Goal: Task Accomplishment & Management: Manage account settings

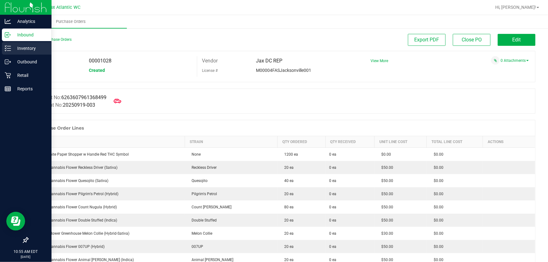
click at [20, 51] on p "Inventory" at bounding box center [30, 49] width 38 height 8
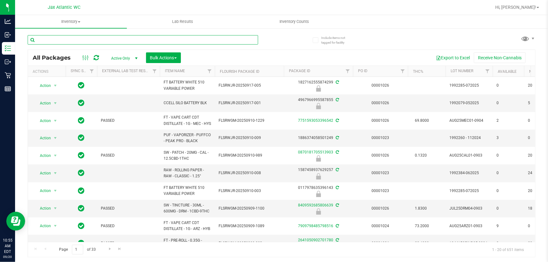
click at [100, 40] on input "text" at bounding box center [143, 39] width 231 height 9
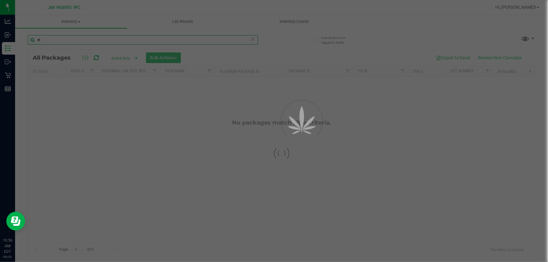
type input "e"
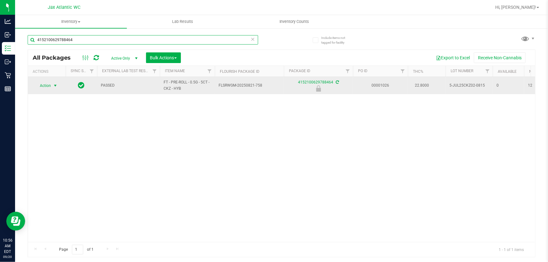
type input "4152100629788464"
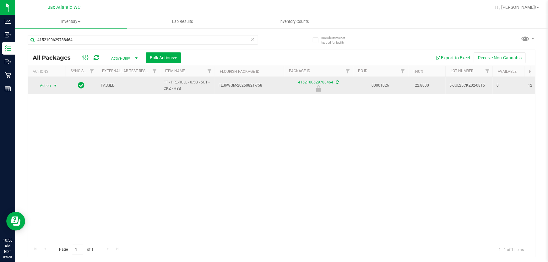
click at [50, 85] on span "Action" at bounding box center [42, 85] width 17 height 9
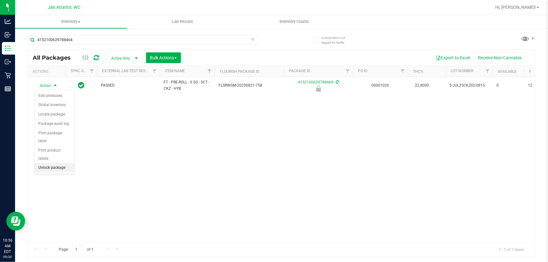
click at [50, 163] on li "Unlock package" at bounding box center [55, 167] width 40 height 9
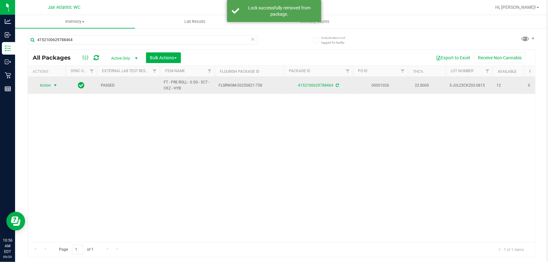
click at [45, 84] on span "Action" at bounding box center [42, 85] width 17 height 9
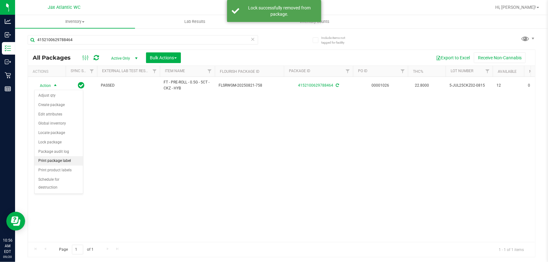
click at [55, 161] on li "Print package label" at bounding box center [59, 160] width 48 height 9
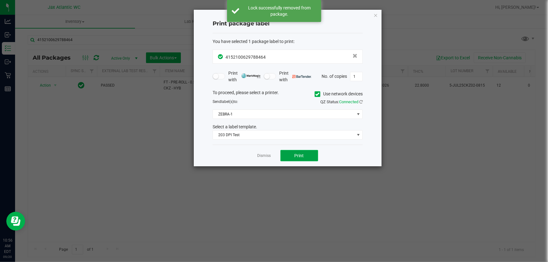
click at [304, 155] on button "Print" at bounding box center [300, 155] width 38 height 11
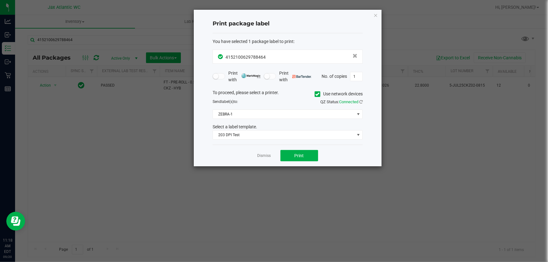
click at [377, 15] on icon "button" at bounding box center [375, 15] width 4 height 8
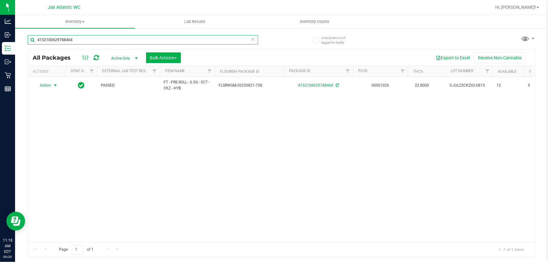
click at [65, 37] on input "4152100629788464" at bounding box center [143, 39] width 231 height 9
click at [65, 36] on input "4152100629788464" at bounding box center [143, 39] width 231 height 9
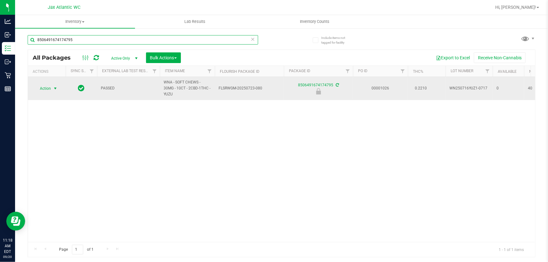
type input "8506491674174795"
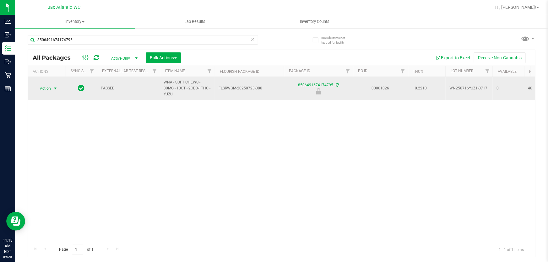
click at [47, 84] on span "Action" at bounding box center [42, 88] width 17 height 9
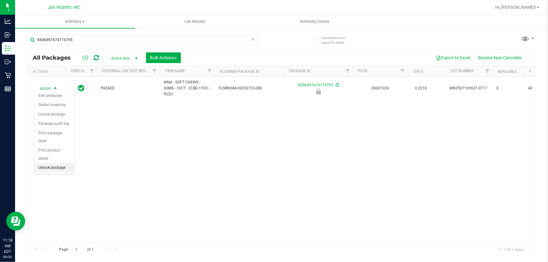
click at [64, 163] on li "Unlock package" at bounding box center [55, 167] width 40 height 9
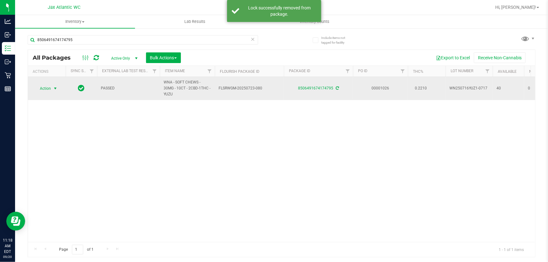
click at [44, 85] on span "Action" at bounding box center [42, 88] width 17 height 9
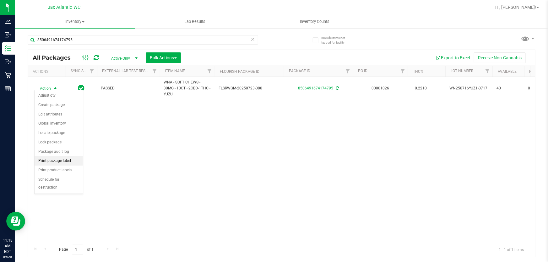
click at [60, 161] on li "Print package label" at bounding box center [59, 160] width 48 height 9
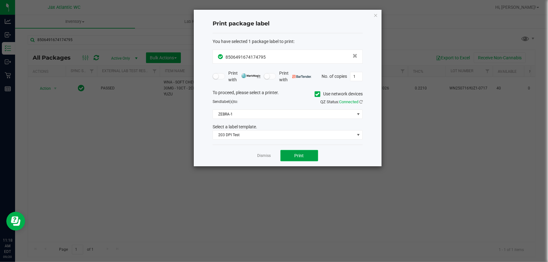
click at [315, 156] on button "Print" at bounding box center [300, 155] width 38 height 11
click at [264, 157] on link "Dismiss" at bounding box center [265, 155] width 14 height 5
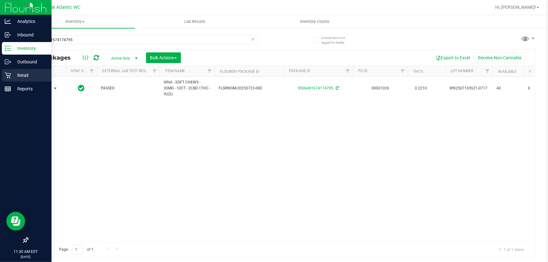
click at [15, 75] on p "Retail" at bounding box center [30, 76] width 38 height 8
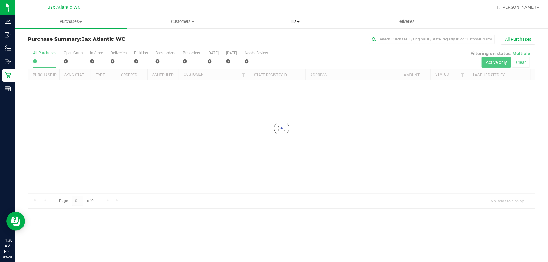
click at [294, 22] on span "Tills" at bounding box center [294, 22] width 111 height 6
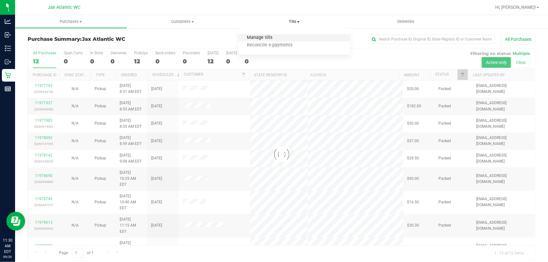
click at [264, 37] on span "Manage tills" at bounding box center [259, 37] width 42 height 5
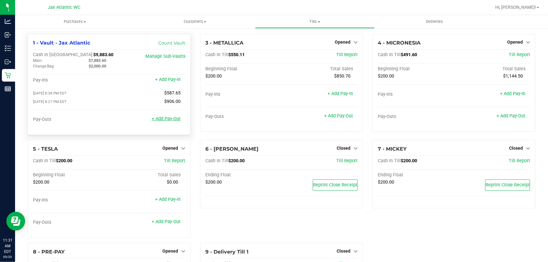
click at [161, 120] on link "+ Add Pay-Out" at bounding box center [166, 118] width 29 height 5
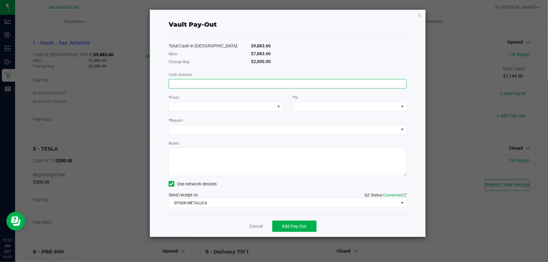
click at [192, 84] on input at bounding box center [287, 83] width 237 height 9
type input "$7,883.60"
click at [191, 111] on span at bounding box center [222, 106] width 106 height 9
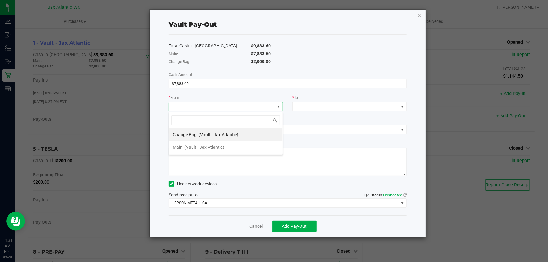
scroll to position [9, 114]
click at [196, 146] on span "(Vault - Jax Atlantic)" at bounding box center [204, 147] width 40 height 5
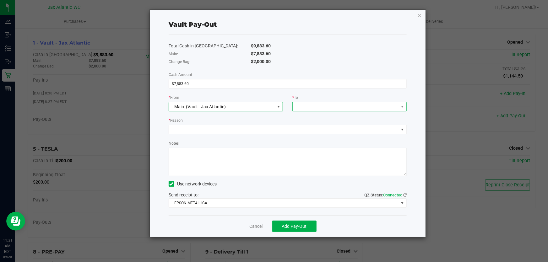
click at [346, 106] on span at bounding box center [346, 106] width 106 height 9
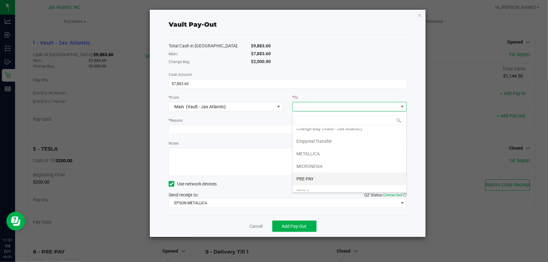
scroll to position [0, 0]
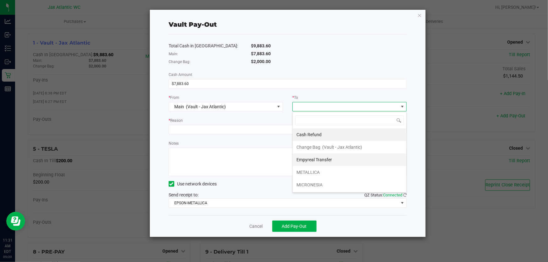
click at [316, 161] on span "Empyreal Transfer" at bounding box center [314, 159] width 35 height 5
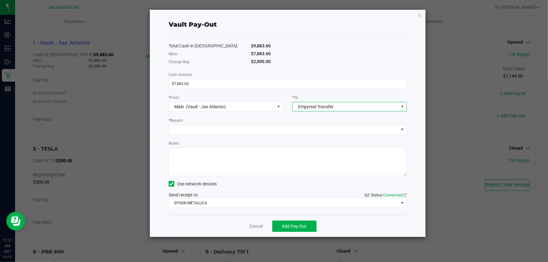
click at [324, 102] on div "Empyreal Transfer" at bounding box center [315, 106] width 40 height 11
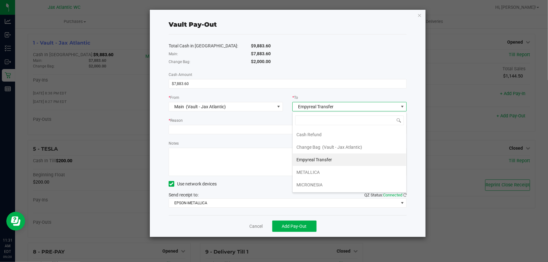
scroll to position [9, 114]
click at [317, 161] on span "Empyreal Transfer" at bounding box center [314, 159] width 35 height 5
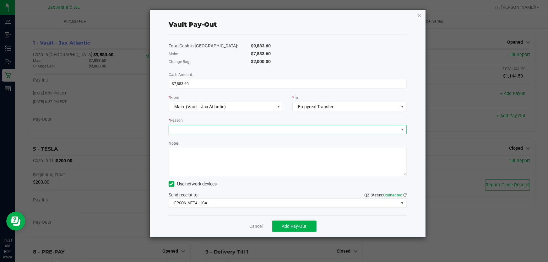
click at [179, 130] on span at bounding box center [284, 129] width 230 height 9
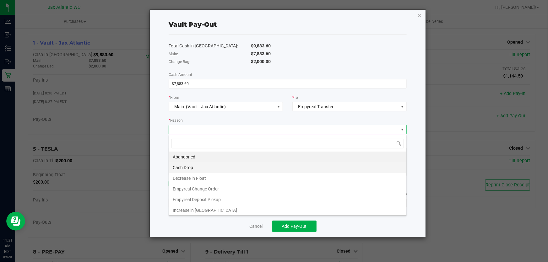
scroll to position [9, 238]
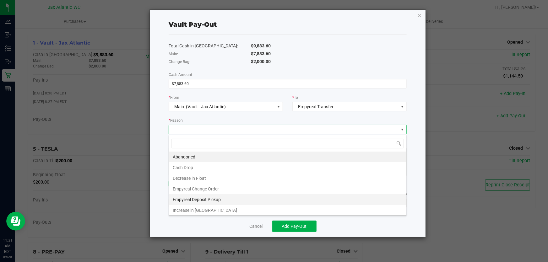
click at [205, 198] on li "Empyreal Deposit Pickup" at bounding box center [287, 199] width 237 height 11
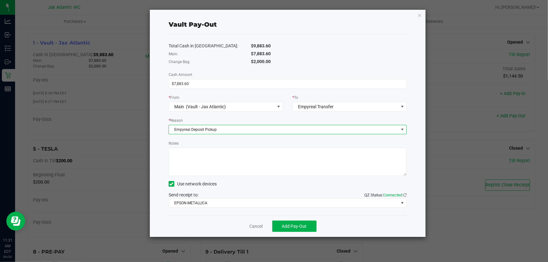
click at [189, 151] on textarea "Notes" at bounding box center [288, 162] width 238 height 28
type textarea "kl"
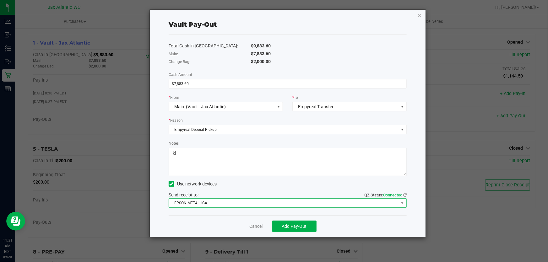
click at [215, 202] on span "EPSON-METALLICA" at bounding box center [284, 203] width 230 height 9
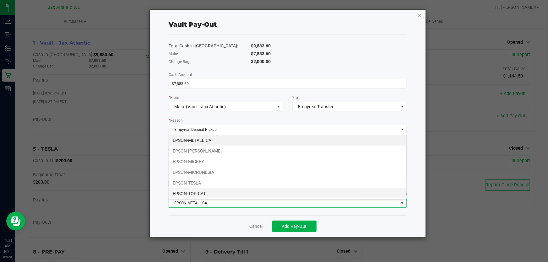
click at [200, 193] on li "EPSON-TOP-CAT" at bounding box center [287, 193] width 237 height 11
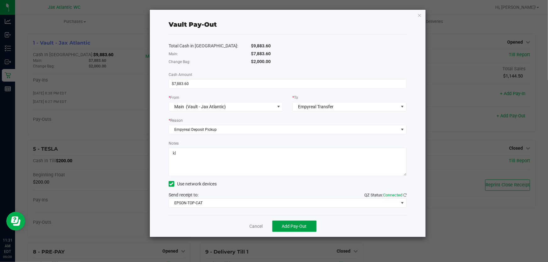
click at [291, 228] on span "Add Pay-Out" at bounding box center [294, 226] width 25 height 5
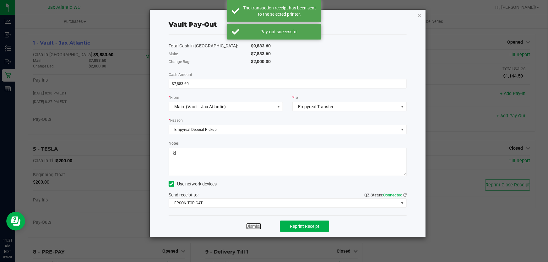
click at [258, 226] on link "Dismiss" at bounding box center [253, 226] width 15 height 7
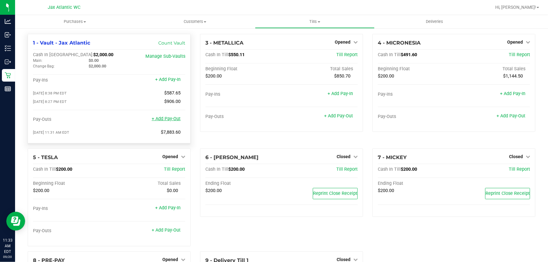
click at [167, 119] on link "+ Add Pay-Out" at bounding box center [166, 118] width 29 height 5
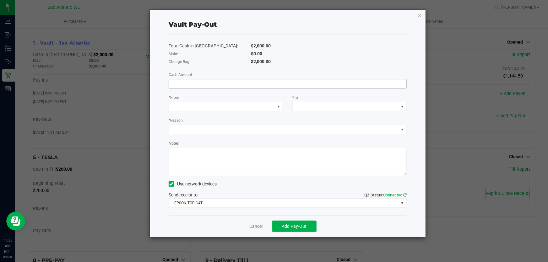
click at [187, 85] on input at bounding box center [287, 83] width 237 height 9
type input "$685.00"
click at [198, 107] on span at bounding box center [222, 106] width 106 height 9
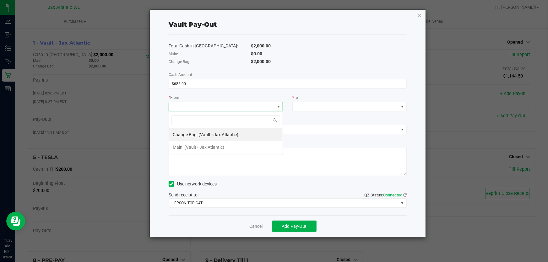
scroll to position [9, 114]
click at [183, 137] on span "Change Bag" at bounding box center [185, 134] width 24 height 5
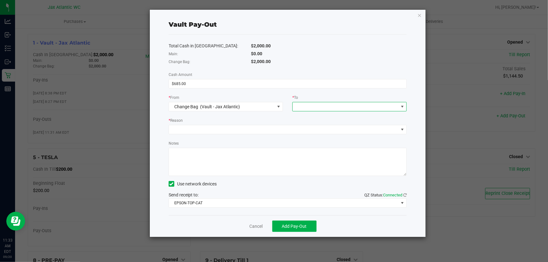
click at [328, 108] on span at bounding box center [346, 106] width 106 height 9
click at [308, 185] on div "Main (Vault - Jax Atlantic)" at bounding box center [323, 184] width 52 height 11
click at [193, 129] on span at bounding box center [284, 129] width 230 height 9
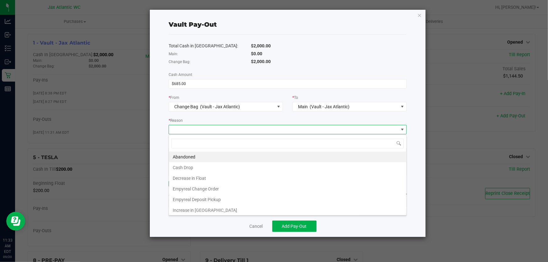
scroll to position [9, 238]
click at [204, 189] on li "Empyreal Change Order" at bounding box center [287, 189] width 237 height 11
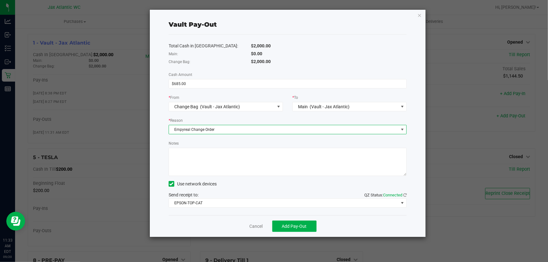
click at [181, 150] on textarea "Notes" at bounding box center [288, 162] width 238 height 28
type textarea "kl"
click at [298, 226] on span "Add Pay-Out" at bounding box center [294, 226] width 25 height 5
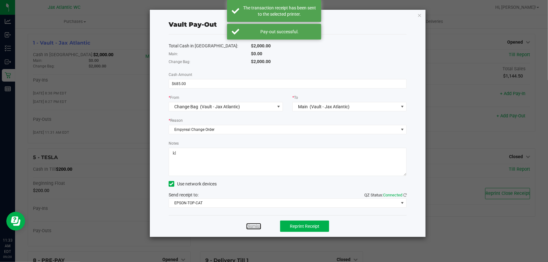
click at [258, 228] on link "Dismiss" at bounding box center [253, 226] width 15 height 7
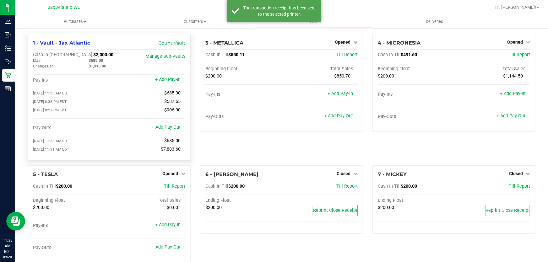
click at [166, 130] on link "+ Add Pay-Out" at bounding box center [166, 127] width 29 height 5
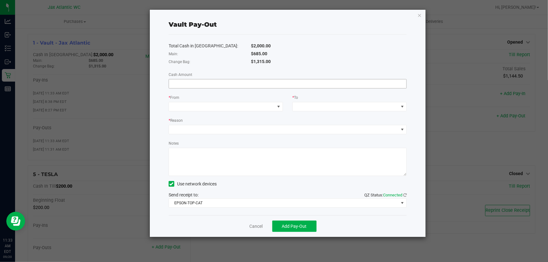
click at [214, 87] on input at bounding box center [287, 83] width 237 height 9
type input "$685.00"
click at [207, 106] on span at bounding box center [222, 106] width 106 height 9
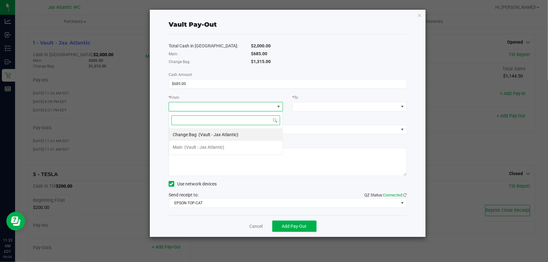
scroll to position [9, 114]
click at [197, 148] on span "(Vault - Jax Atlantic)" at bounding box center [204, 147] width 40 height 5
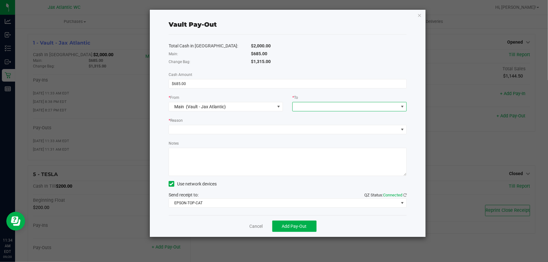
click at [303, 104] on span at bounding box center [346, 106] width 106 height 9
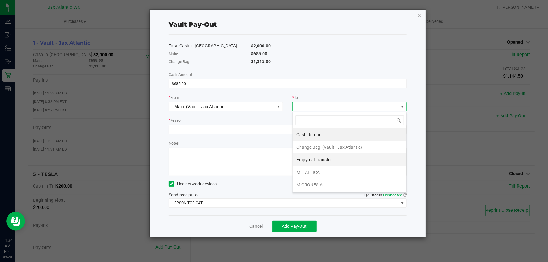
click at [312, 160] on span "Empyreal Transfer" at bounding box center [314, 159] width 35 height 5
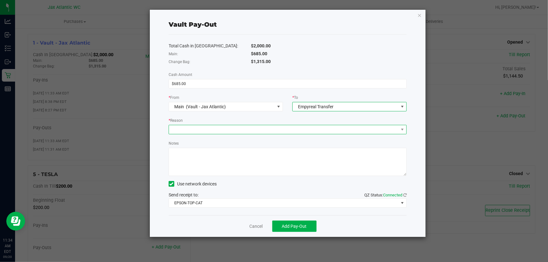
click at [207, 129] on span at bounding box center [284, 129] width 230 height 9
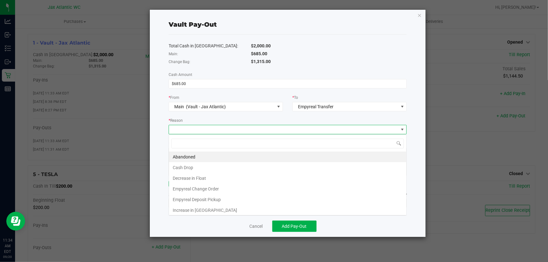
scroll to position [9, 238]
click at [204, 188] on li "Empyreal Change Order" at bounding box center [287, 189] width 237 height 11
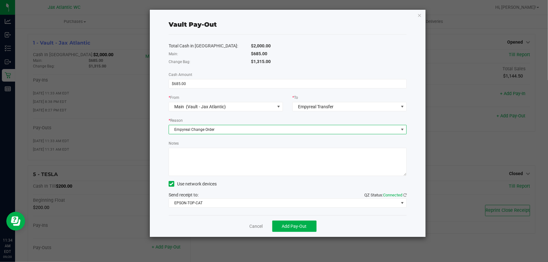
click at [183, 150] on textarea "Notes" at bounding box center [288, 162] width 238 height 28
type textarea "kl"
click at [299, 227] on span "Add Pay-Out" at bounding box center [294, 226] width 25 height 5
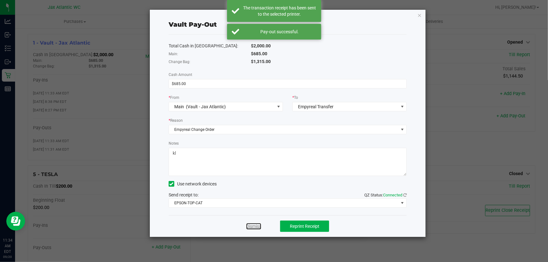
drag, startPoint x: 254, startPoint y: 226, endPoint x: 256, endPoint y: 222, distance: 4.9
click at [254, 225] on link "Dismiss" at bounding box center [253, 226] width 15 height 7
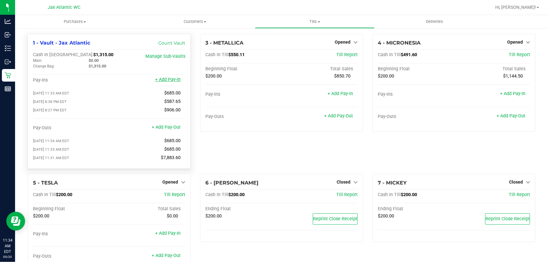
click at [167, 82] on link "+ Add Pay-In" at bounding box center [167, 79] width 25 height 5
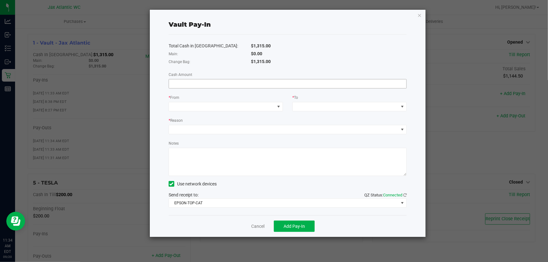
click at [207, 85] on input at bounding box center [287, 83] width 237 height 9
type input "$685.00"
click at [179, 101] on div "* From" at bounding box center [226, 98] width 114 height 8
click at [179, 106] on span at bounding box center [222, 106] width 106 height 9
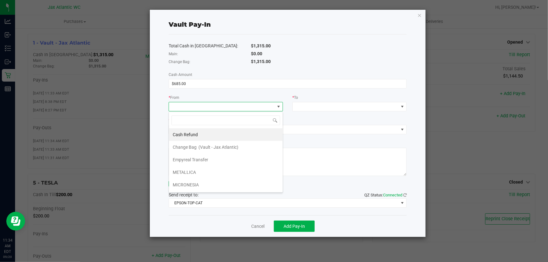
scroll to position [9, 114]
click at [191, 159] on span "Empyreal Transfer" at bounding box center [190, 159] width 35 height 5
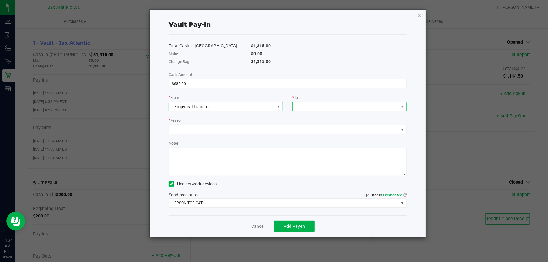
click at [301, 106] on span at bounding box center [346, 106] width 106 height 9
click at [309, 135] on span "Change Bag" at bounding box center [309, 134] width 24 height 5
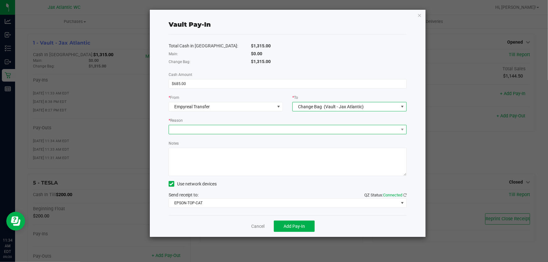
click at [219, 127] on span at bounding box center [284, 129] width 230 height 9
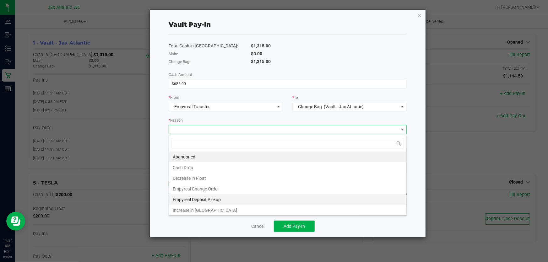
scroll to position [1, 0]
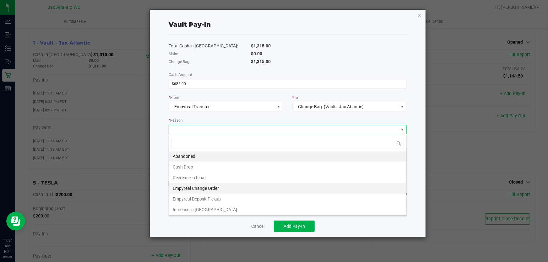
click at [196, 186] on li "Empyreal Change Order" at bounding box center [287, 188] width 237 height 11
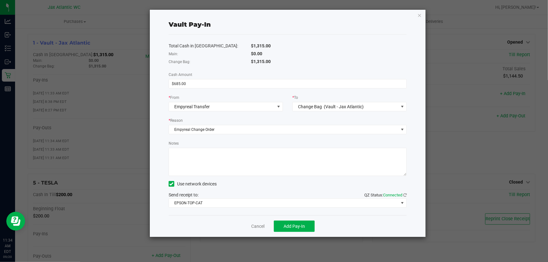
click at [188, 152] on textarea "Notes" at bounding box center [288, 162] width 238 height 28
type textarea "kl"
click at [293, 226] on span "Add Pay-In" at bounding box center [294, 226] width 21 height 5
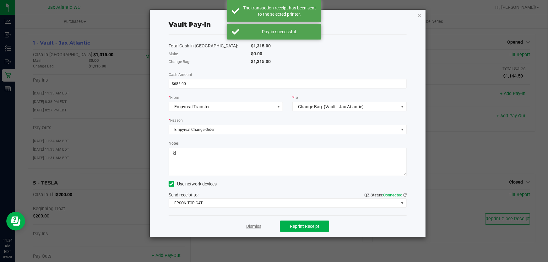
click at [253, 228] on link "Dismiss" at bounding box center [253, 226] width 15 height 7
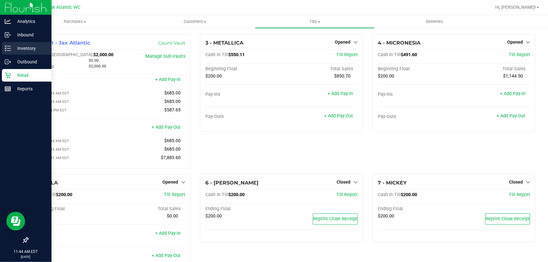
click at [3, 49] on div "Inventory" at bounding box center [27, 48] width 50 height 13
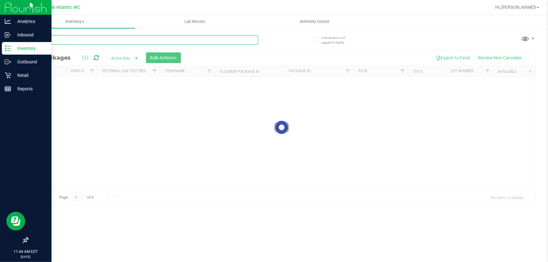
click at [86, 39] on div "Inventory All packages All inventory Waste log Create inventory Lab Results Inv…" at bounding box center [281, 138] width 533 height 247
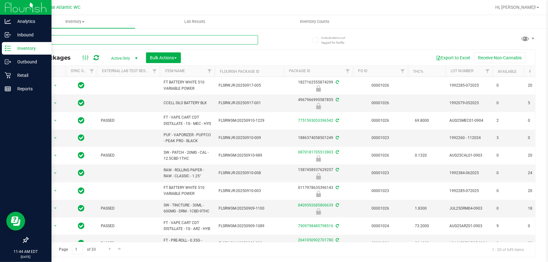
click at [87, 41] on input "text" at bounding box center [143, 39] width 231 height 9
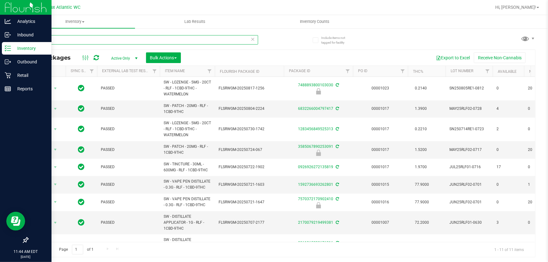
click at [130, 41] on input "rlf" at bounding box center [143, 39] width 231 height 9
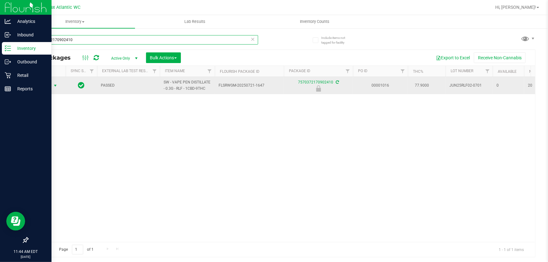
type input "7570372170902410"
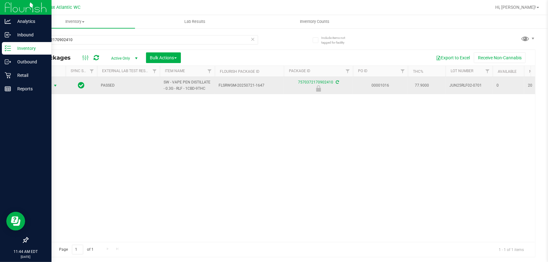
click at [52, 86] on span "select" at bounding box center [56, 85] width 8 height 9
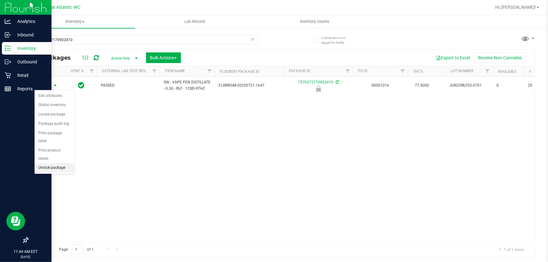
click at [51, 163] on li "Unlock package" at bounding box center [55, 167] width 40 height 9
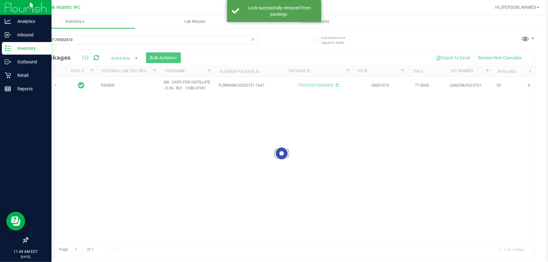
click at [47, 85] on div at bounding box center [281, 153] width 507 height 207
click at [51, 86] on div at bounding box center [281, 153] width 507 height 207
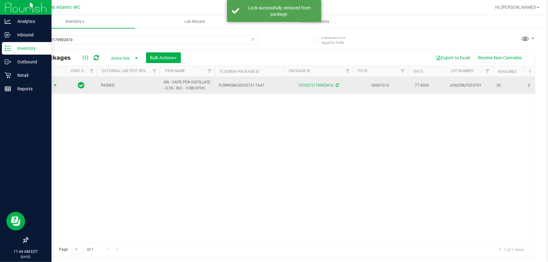
click at [52, 87] on span "select" at bounding box center [56, 85] width 8 height 9
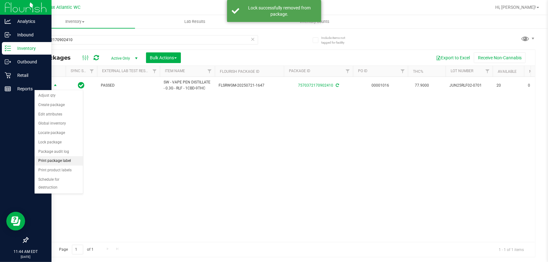
click at [61, 160] on li "Print package label" at bounding box center [59, 160] width 48 height 9
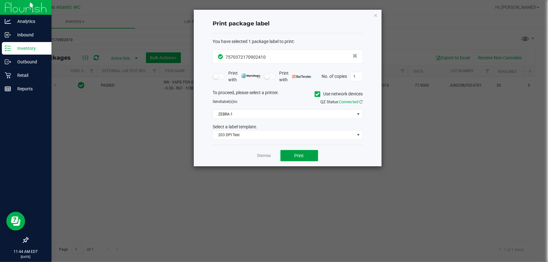
click at [293, 151] on button "Print" at bounding box center [300, 155] width 38 height 11
click at [265, 154] on link "Dismiss" at bounding box center [265, 155] width 14 height 5
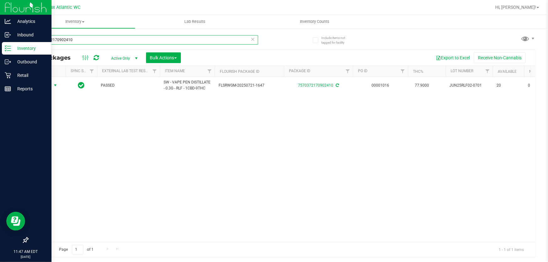
click at [55, 39] on input "7570372170902410" at bounding box center [143, 39] width 231 height 9
type input "8525798401056426"
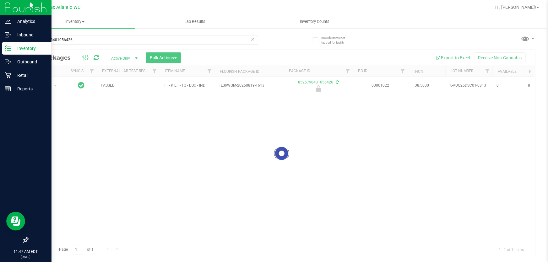
click at [47, 86] on div at bounding box center [281, 153] width 507 height 207
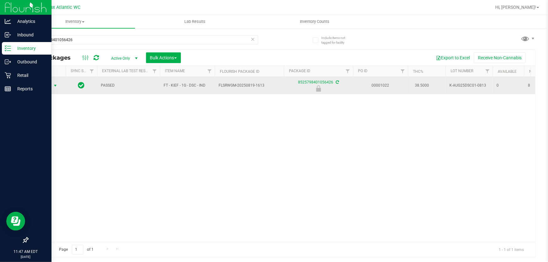
click at [47, 84] on span "Action" at bounding box center [42, 85] width 17 height 9
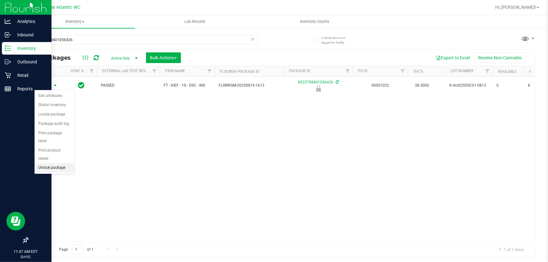
click at [45, 163] on li "Unlock package" at bounding box center [55, 167] width 40 height 9
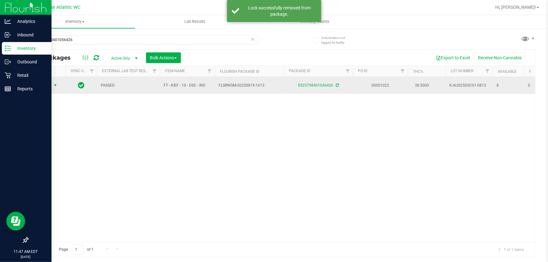
click at [44, 85] on span "Action" at bounding box center [42, 85] width 17 height 9
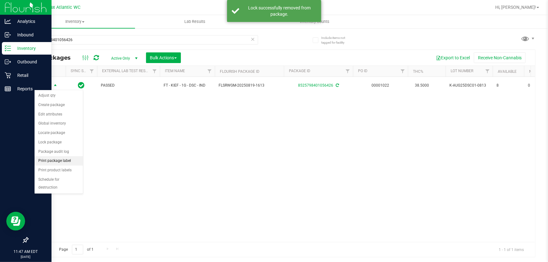
click at [48, 160] on li "Print package label" at bounding box center [59, 160] width 48 height 9
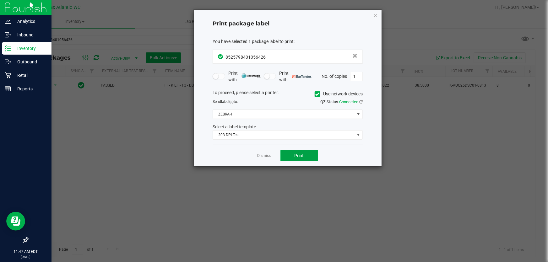
click at [295, 156] on span "Print" at bounding box center [299, 155] width 9 height 5
drag, startPoint x: 375, startPoint y: 16, endPoint x: 286, endPoint y: 15, distance: 89.8
click at [376, 16] on icon "button" at bounding box center [375, 15] width 4 height 8
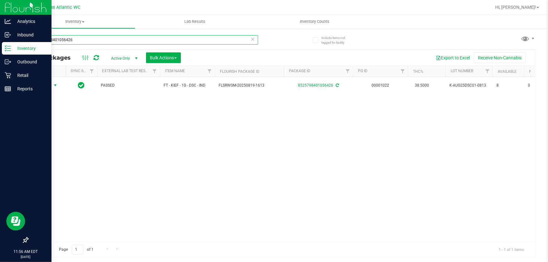
click at [97, 42] on input "8525798401056426" at bounding box center [143, 39] width 231 height 9
click at [96, 42] on input "8525798401056426" at bounding box center [143, 39] width 231 height 9
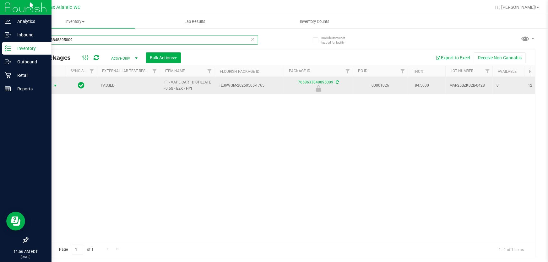
type input "7658633848895009"
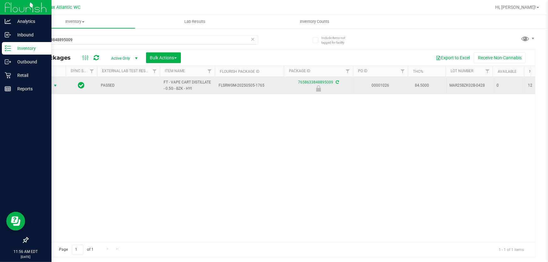
click at [48, 86] on span "Action" at bounding box center [42, 85] width 17 height 9
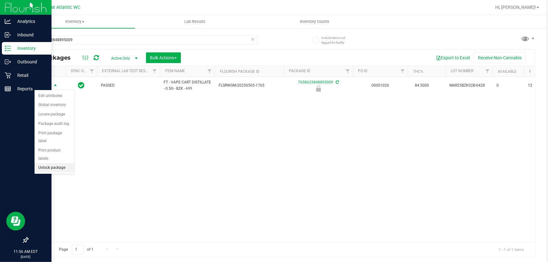
click at [55, 165] on div "Action Edit attributes Global inventory Locate package Package audit log Print …" at bounding box center [54, 132] width 41 height 84
click at [55, 163] on li "Unlock package" at bounding box center [55, 167] width 40 height 9
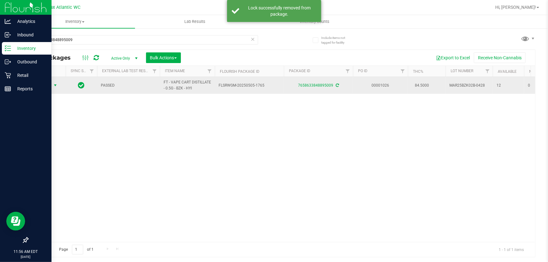
click at [43, 84] on span "Action" at bounding box center [42, 85] width 17 height 9
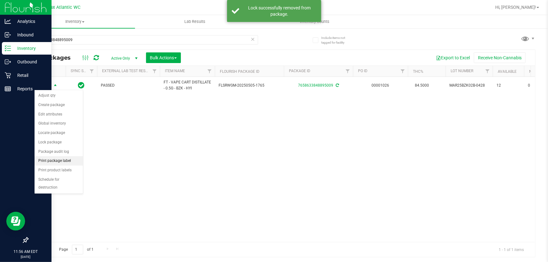
click at [52, 161] on li "Print package label" at bounding box center [59, 160] width 48 height 9
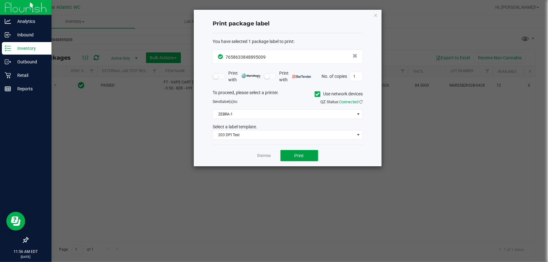
click at [306, 156] on button "Print" at bounding box center [300, 155] width 38 height 11
click at [373, 13] on div "Print package label You have selected 1 package label to print : 76586338488950…" at bounding box center [288, 88] width 188 height 157
click at [373, 14] on div "Print package label You have selected 1 package label to print : 76586338488950…" at bounding box center [288, 88] width 188 height 157
click at [376, 14] on icon "button" at bounding box center [375, 15] width 4 height 8
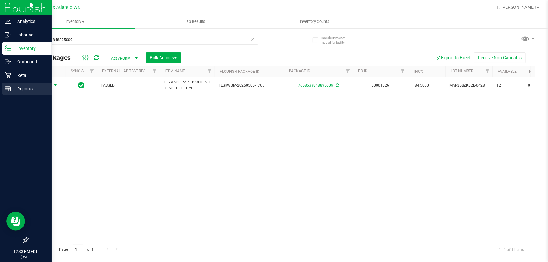
click at [8, 90] on icon at bounding box center [8, 89] width 6 height 6
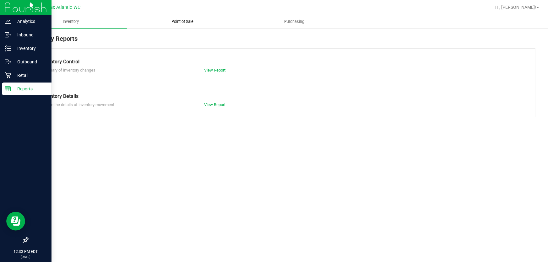
click at [195, 24] on span "Point of Sale" at bounding box center [182, 22] width 39 height 6
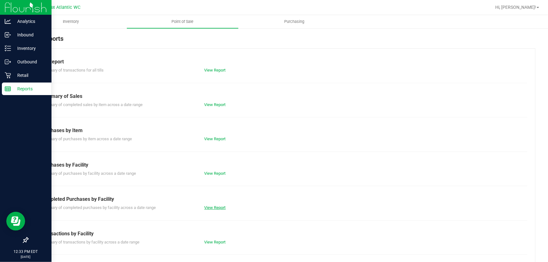
click at [204, 208] on link "View Report" at bounding box center [214, 207] width 21 height 5
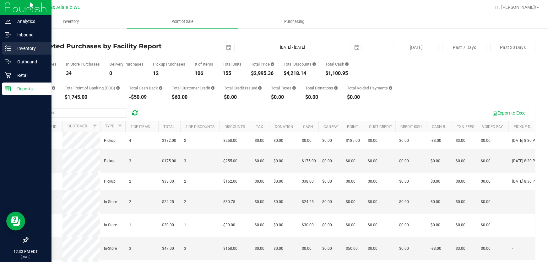
click at [10, 49] on icon at bounding box center [8, 48] width 6 height 6
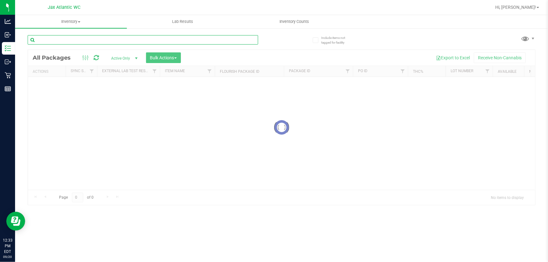
click at [58, 42] on input "text" at bounding box center [143, 39] width 231 height 9
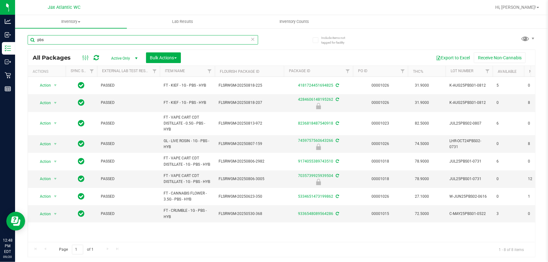
type input "pbs"
